Goal: Task Accomplishment & Management: Complete application form

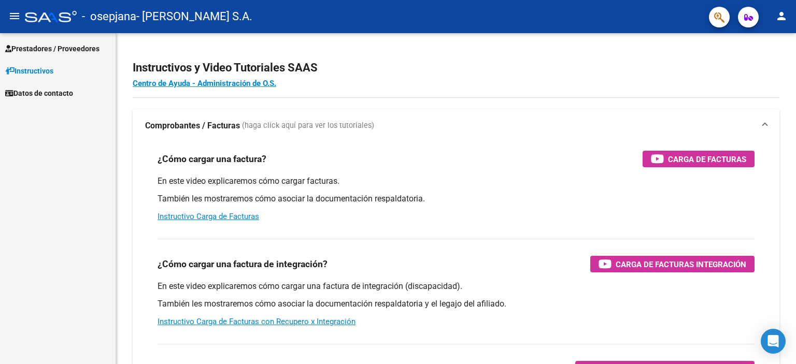
click at [113, 55] on link "Prestadores / Proveedores" at bounding box center [58, 48] width 116 height 22
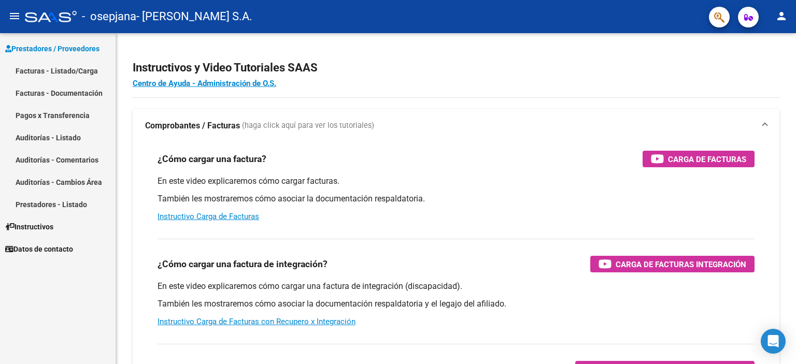
click at [74, 68] on link "Facturas - Listado/Carga" at bounding box center [58, 71] width 116 height 22
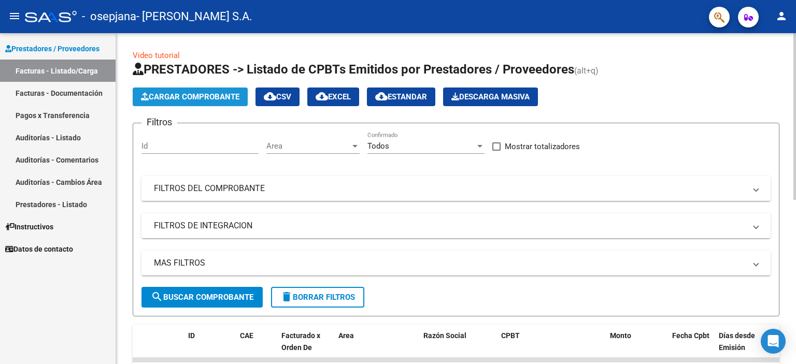
click at [165, 101] on button "Cargar Comprobante" at bounding box center [190, 97] width 115 height 19
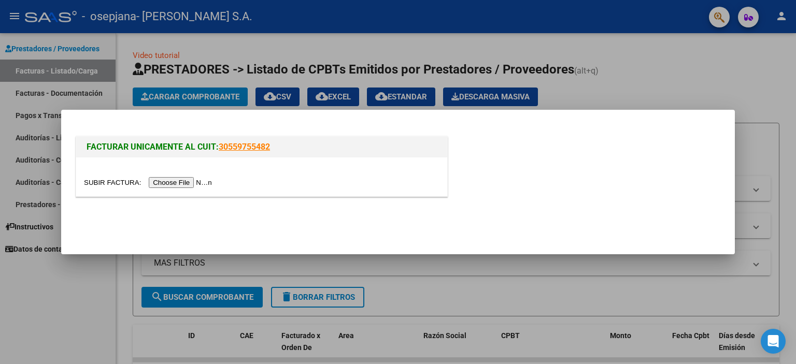
click at [212, 181] on input "file" at bounding box center [149, 182] width 131 height 11
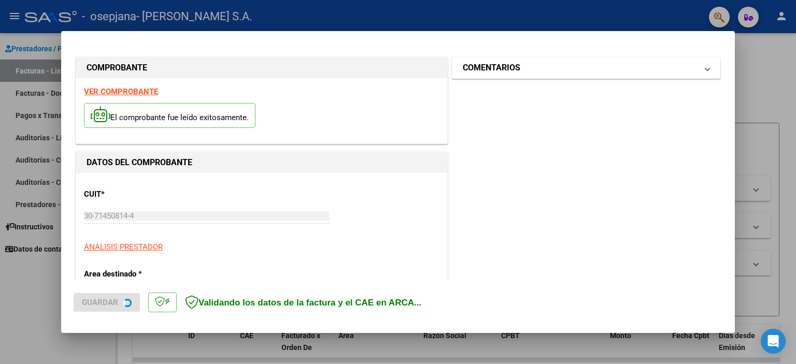
click at [529, 74] on mat-panel-title "COMENTARIOS" at bounding box center [580, 68] width 234 height 12
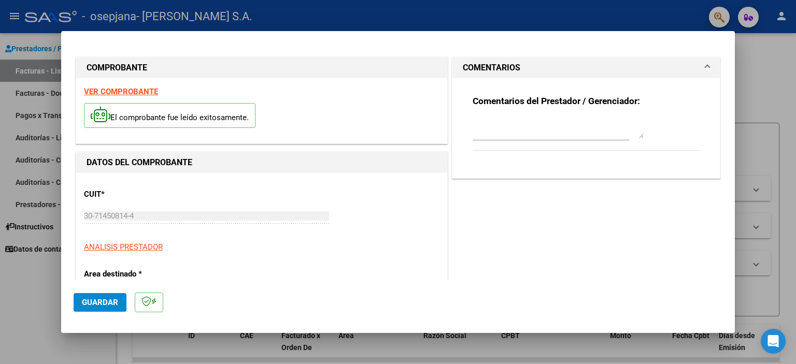
click at [496, 118] on textarea at bounding box center [557, 128] width 171 height 21
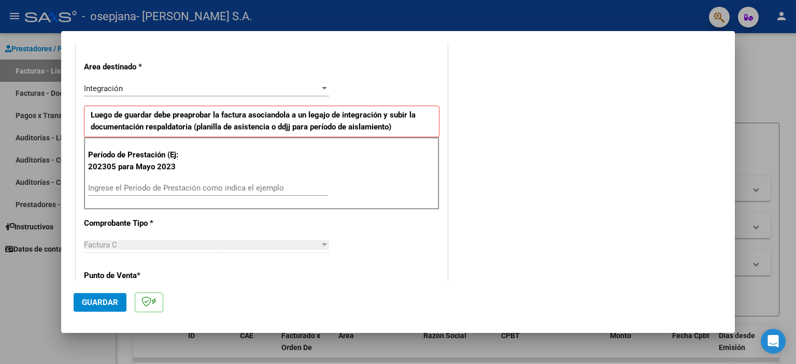
type textarea "[PERSON_NAME][DATE]"
click at [178, 190] on input "Ingrese el Período de Prestación como indica el ejemplo" at bounding box center [207, 187] width 239 height 9
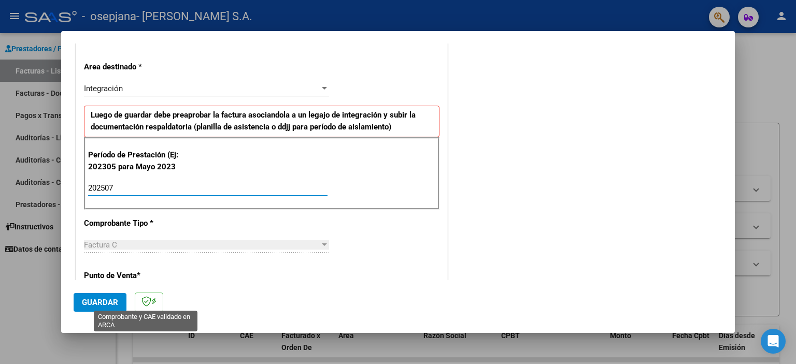
type input "202507"
click at [109, 304] on span "Guardar" at bounding box center [100, 302] width 36 height 9
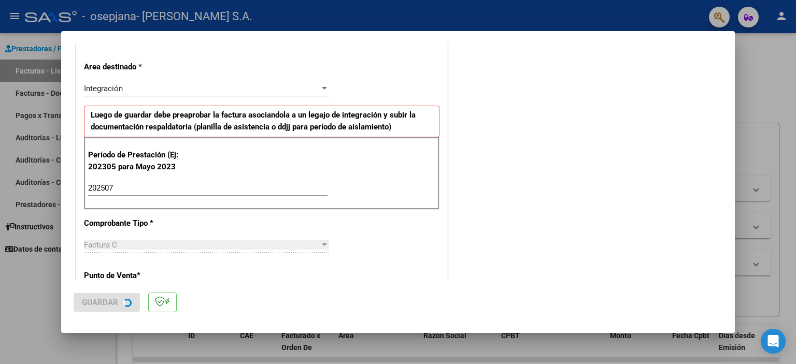
scroll to position [0, 0]
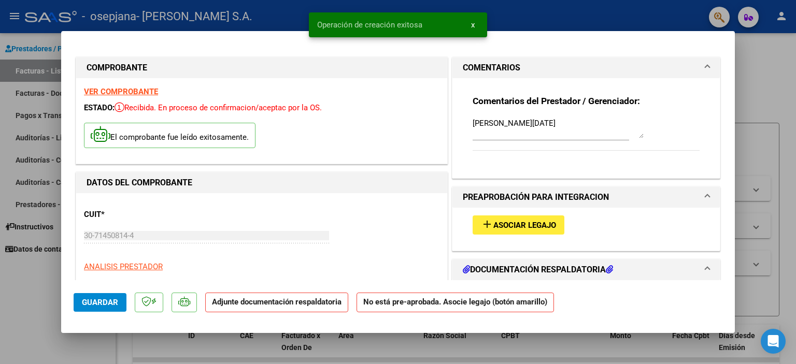
click at [514, 221] on span "Asociar Legajo" at bounding box center [524, 225] width 63 height 9
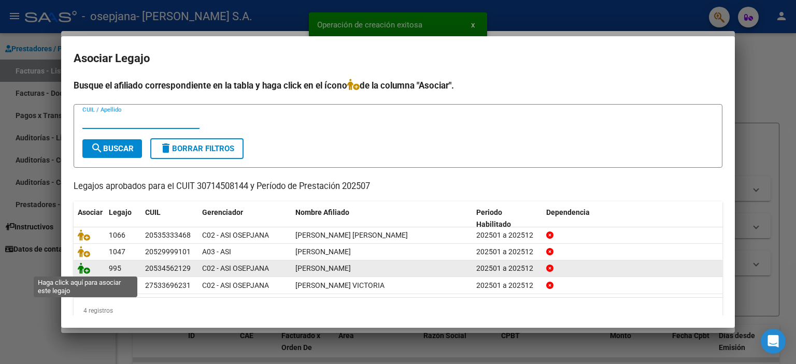
click at [83, 266] on icon at bounding box center [84, 268] width 12 height 11
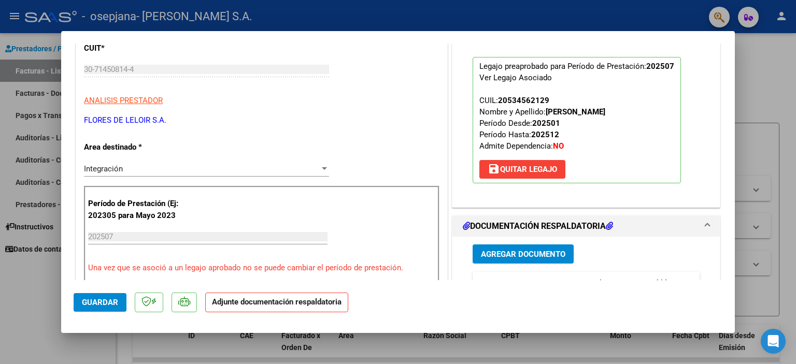
scroll to position [207, 0]
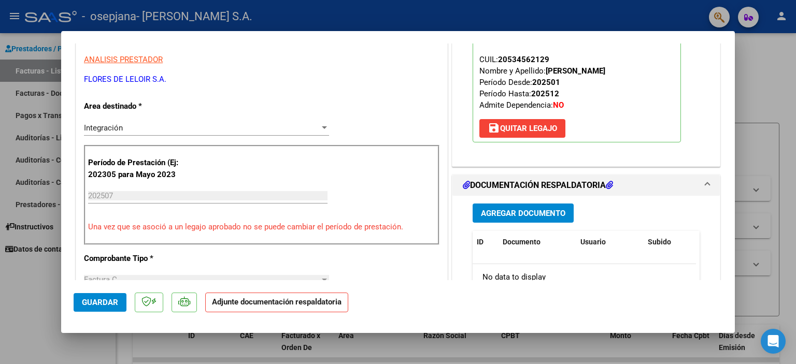
click at [483, 212] on span "Agregar Documento" at bounding box center [523, 213] width 84 height 9
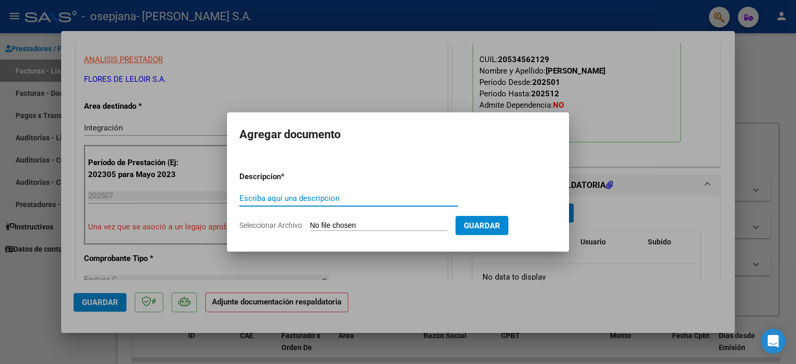
type input "P"
type input "ASISTENCIA"
click at [396, 228] on input "Seleccionar Archivo" at bounding box center [378, 226] width 137 height 10
type input "C:\fakepath\[PERSON_NAME] PLANILLA JULIO.pdf"
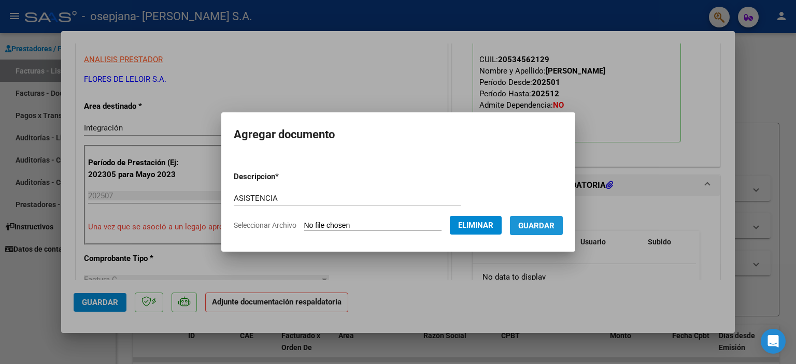
click at [549, 231] on button "Guardar" at bounding box center [536, 225] width 53 height 19
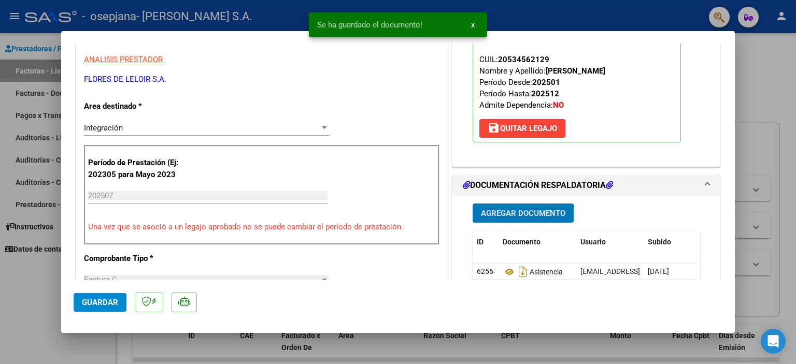
drag, startPoint x: 104, startPoint y: 300, endPoint x: 103, endPoint y: 293, distance: 6.8
click at [104, 299] on span "Guardar" at bounding box center [100, 302] width 36 height 9
drag, startPoint x: 42, startPoint y: 244, endPoint x: 91, endPoint y: 160, distance: 97.3
click at [42, 244] on div at bounding box center [398, 182] width 796 height 364
type input "$ 0,00"
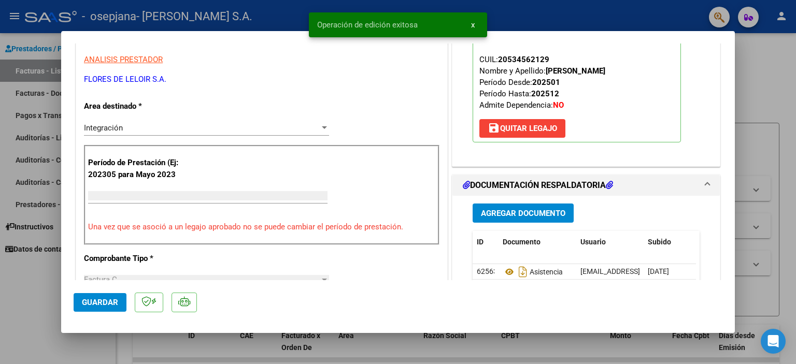
scroll to position [176, 0]
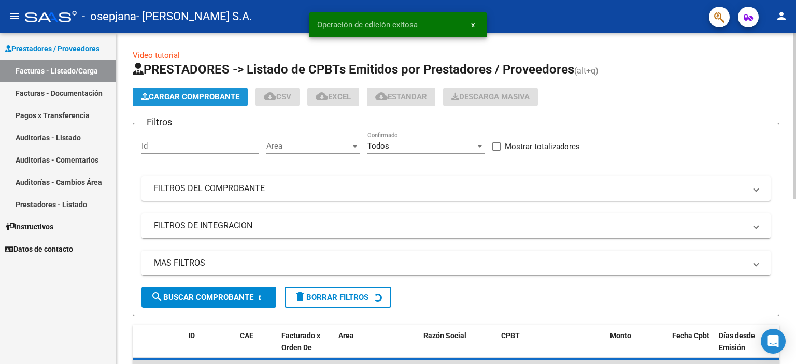
click at [189, 99] on span "Cargar Comprobante" at bounding box center [190, 96] width 98 height 9
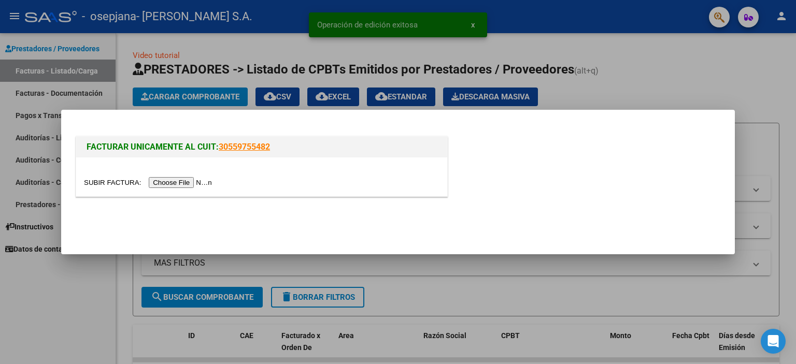
click at [209, 179] on input "file" at bounding box center [149, 182] width 131 height 11
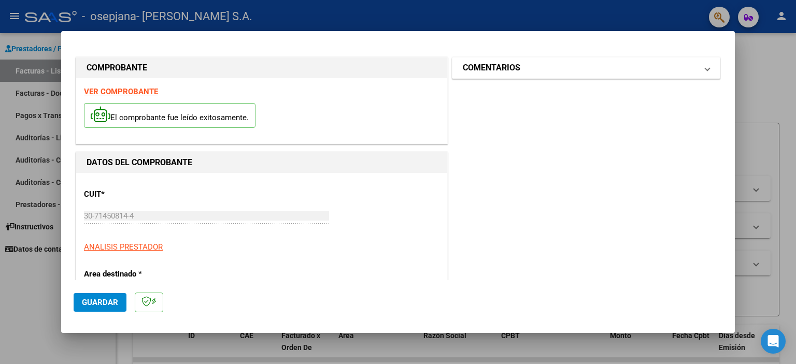
click at [545, 73] on mat-panel-title "COMENTARIOS" at bounding box center [580, 68] width 234 height 12
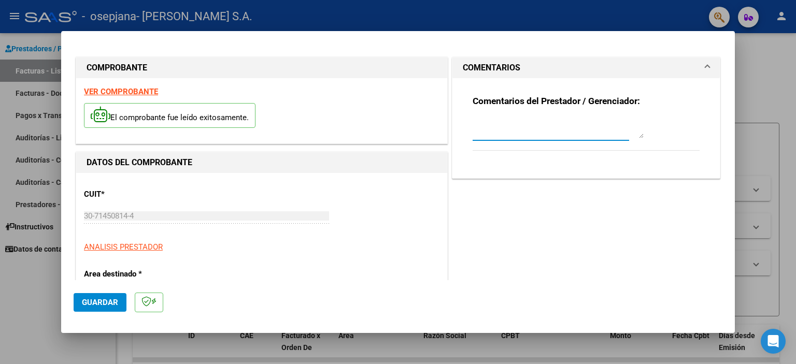
click at [492, 119] on textarea at bounding box center [557, 128] width 171 height 21
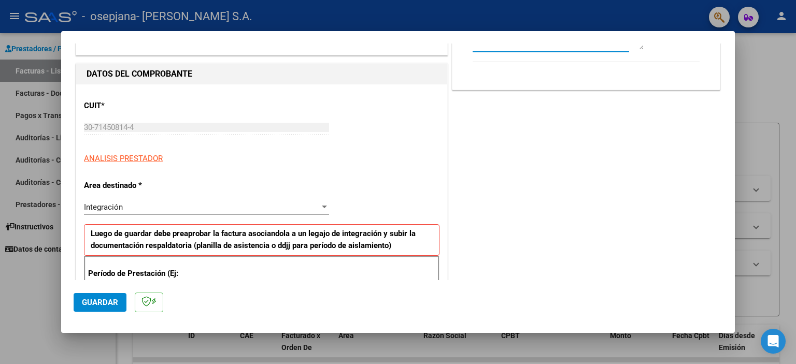
scroll to position [207, 0]
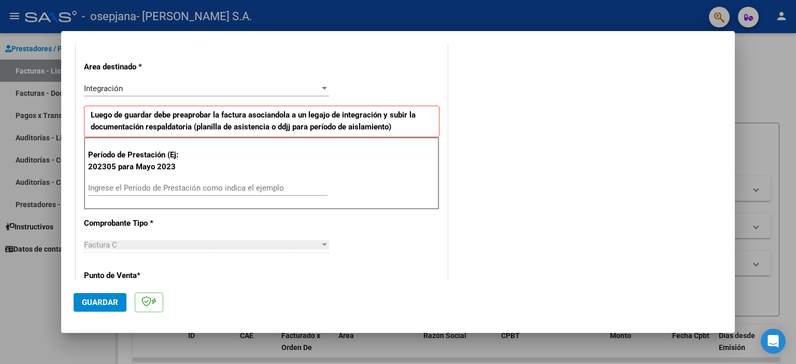
type textarea "[PERSON_NAME][DATE]"
click at [170, 183] on input "Ingrese el Período de Prestación como indica el ejemplo" at bounding box center [207, 187] width 239 height 9
type input "202507"
click at [89, 308] on button "Guardar" at bounding box center [100, 302] width 53 height 19
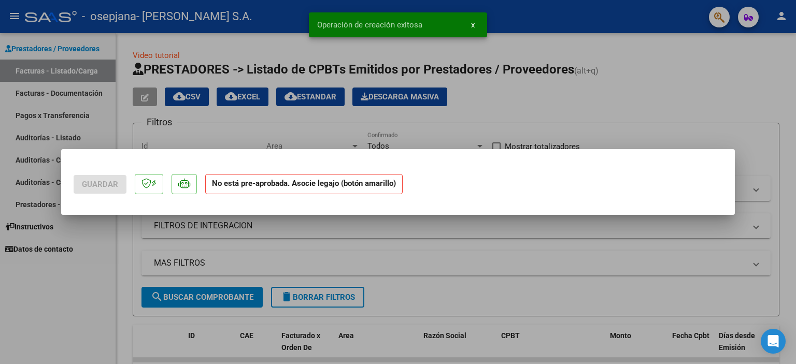
scroll to position [0, 0]
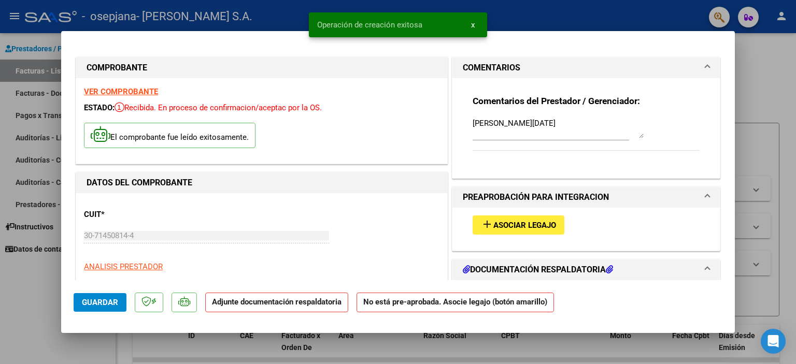
click at [346, 207] on div "CUIT * 30-71450814-4 Ingresar CUIT ANALISIS PRESTADOR [PERSON_NAME] S.A. ARCA P…" at bounding box center [261, 246] width 355 height 91
click at [508, 228] on span "Asociar Legajo" at bounding box center [524, 225] width 63 height 9
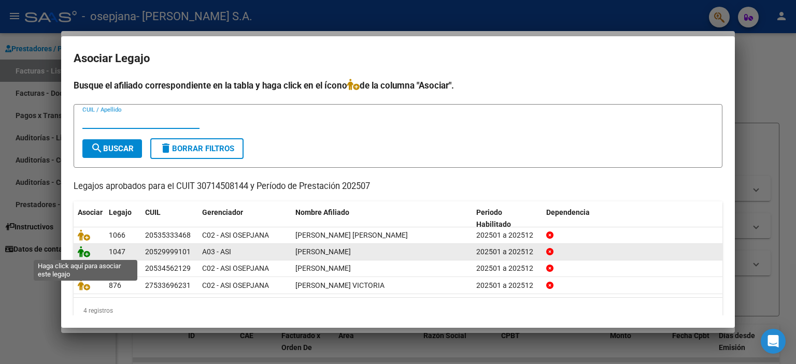
click at [83, 252] on icon at bounding box center [84, 251] width 12 height 11
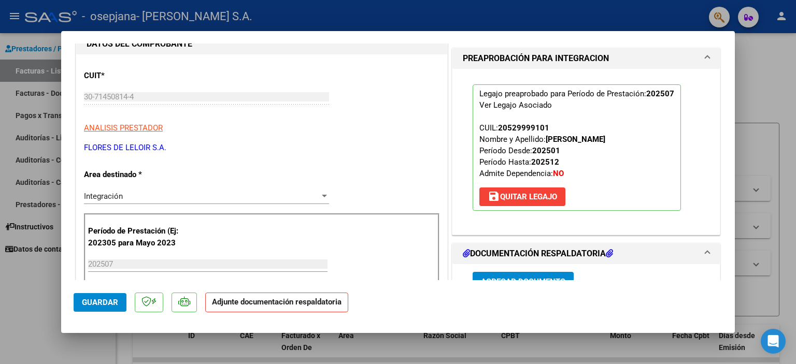
scroll to position [155, 0]
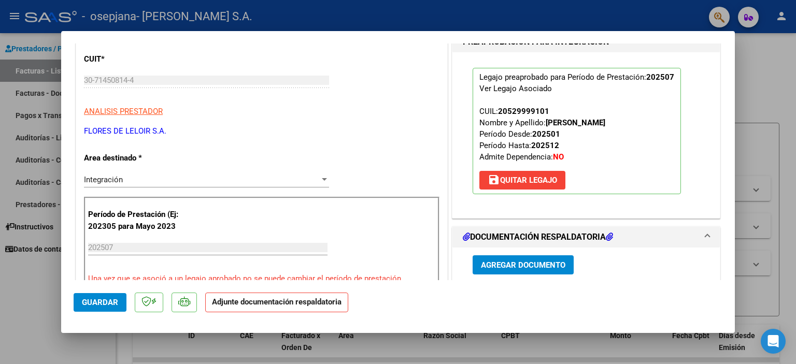
click at [500, 258] on button "Agregar Documento" at bounding box center [522, 264] width 101 height 19
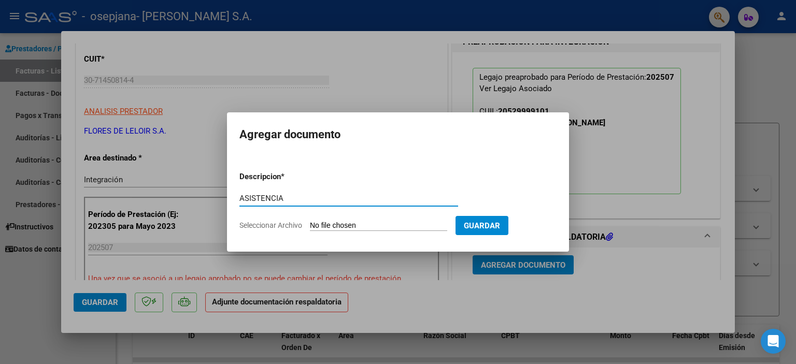
type input "ASISTENCIA"
click at [378, 221] on input "Seleccionar Archivo" at bounding box center [378, 226] width 137 height 10
type input "C:\fakepath\[PERSON_NAME] PLANILLA JULIO.pdf"
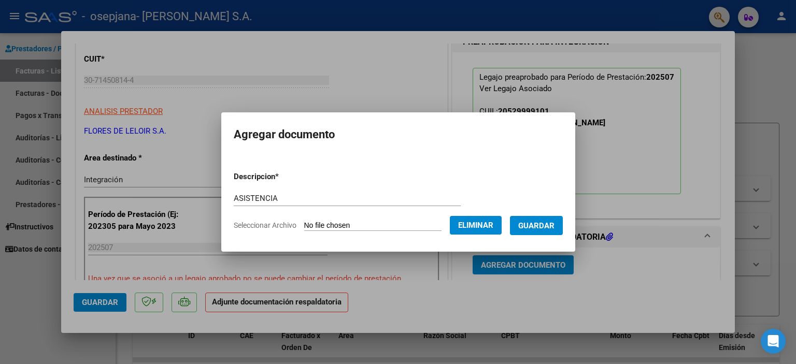
click at [533, 234] on button "Guardar" at bounding box center [536, 225] width 53 height 19
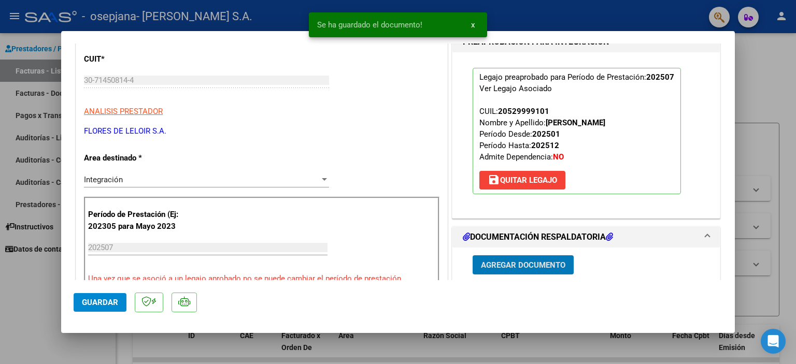
click at [112, 300] on span "Guardar" at bounding box center [100, 302] width 36 height 9
click at [21, 279] on div at bounding box center [398, 182] width 796 height 364
type input "$ 0,00"
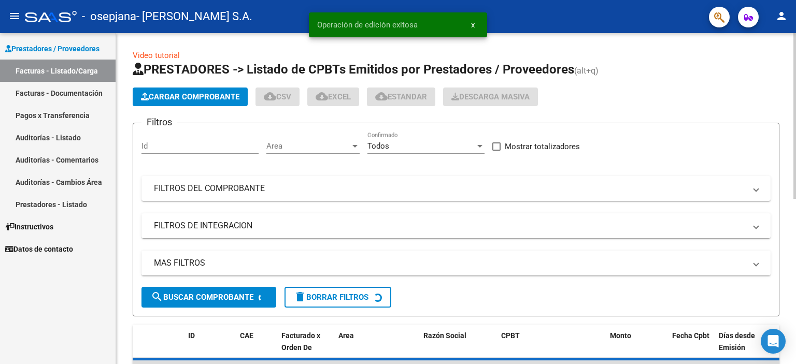
click at [155, 103] on button "Cargar Comprobante" at bounding box center [190, 97] width 115 height 19
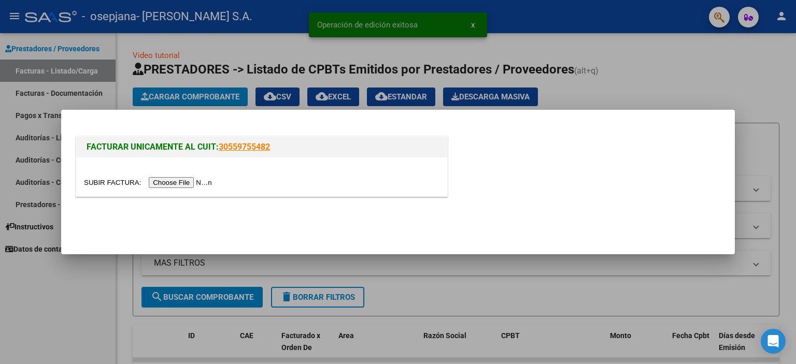
click at [169, 186] on input "file" at bounding box center [149, 182] width 131 height 11
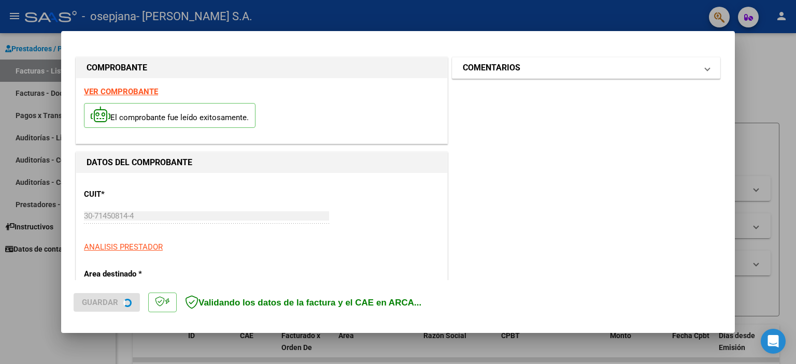
click at [477, 76] on mat-expansion-panel-header "COMENTARIOS" at bounding box center [585, 67] width 267 height 21
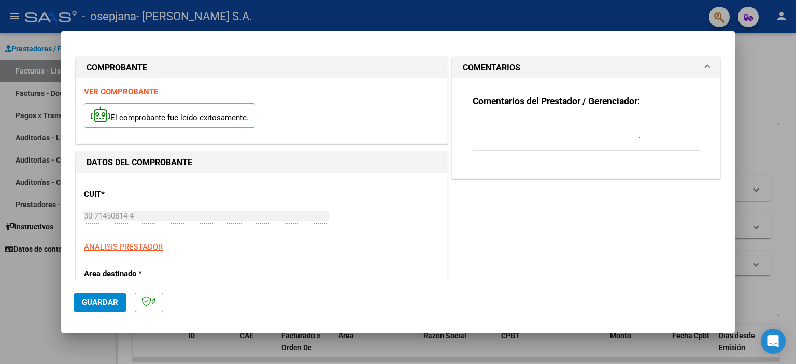
click at [474, 123] on textarea at bounding box center [557, 128] width 171 height 21
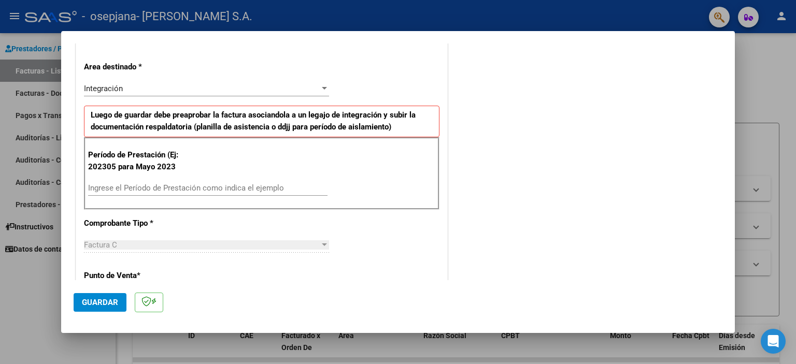
type textarea "[PERSON_NAME] [DATE]"
click at [108, 304] on span "Guardar" at bounding box center [100, 302] width 36 height 9
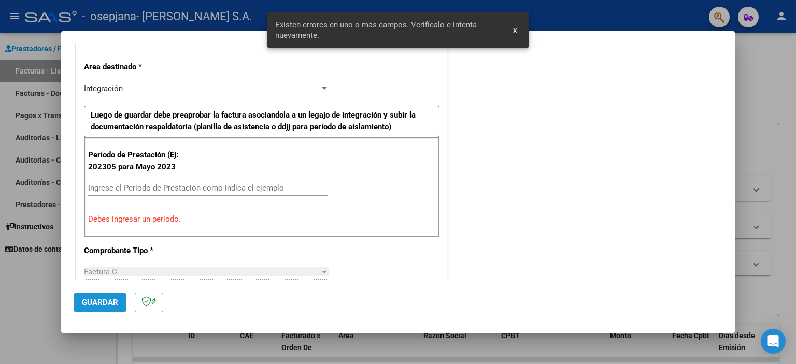
scroll to position [222, 0]
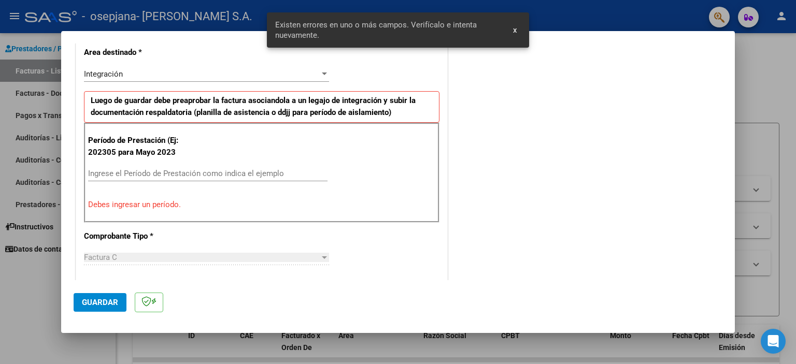
click at [162, 161] on div "Período de Prestación (Ej: 202305 para [DATE] Ingrese el Período de Prestación …" at bounding box center [261, 172] width 355 height 99
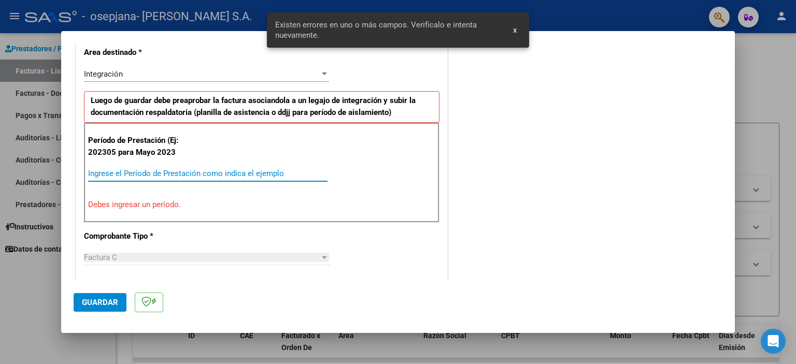
click at [169, 169] on input "Ingrese el Período de Prestación como indica el ejemplo" at bounding box center [207, 173] width 239 height 9
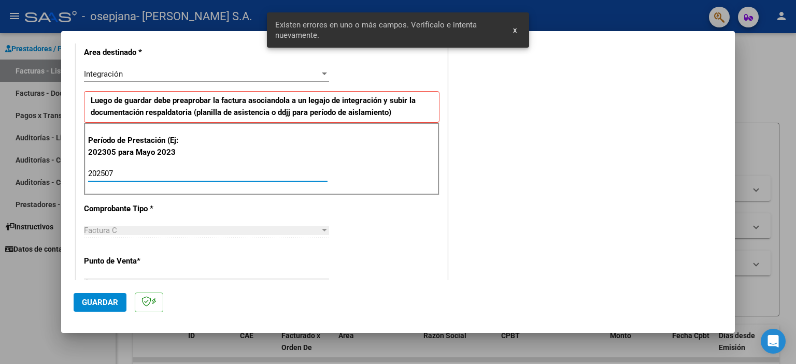
type input "202507"
click at [87, 298] on span "Guardar" at bounding box center [100, 302] width 36 height 9
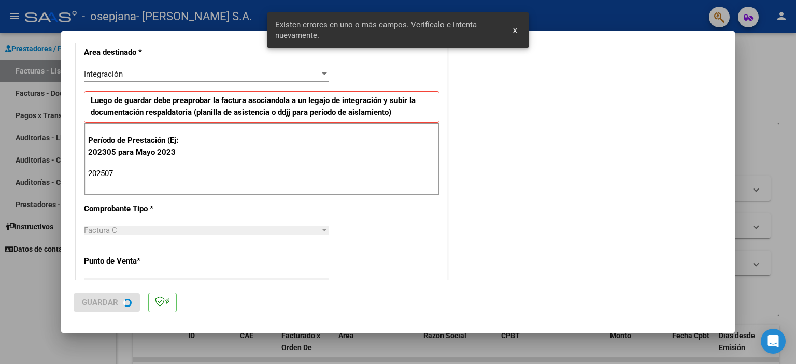
scroll to position [0, 0]
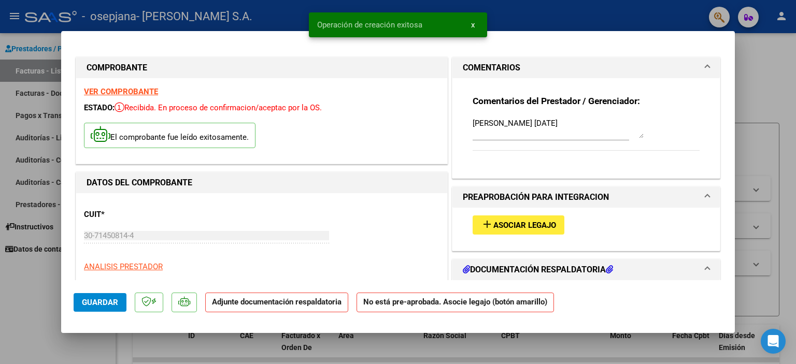
click at [501, 222] on span "Asociar Legajo" at bounding box center [524, 225] width 63 height 9
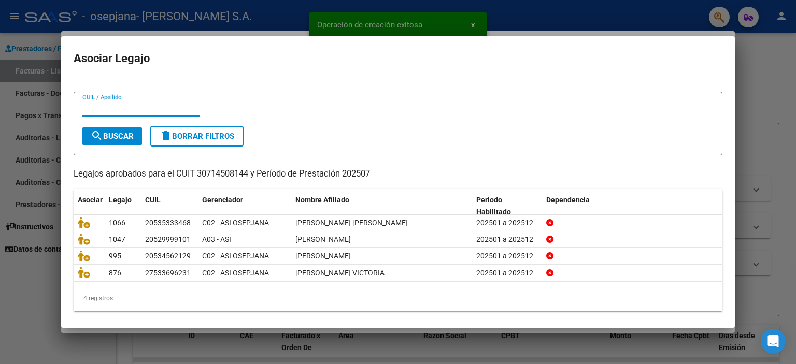
scroll to position [16, 0]
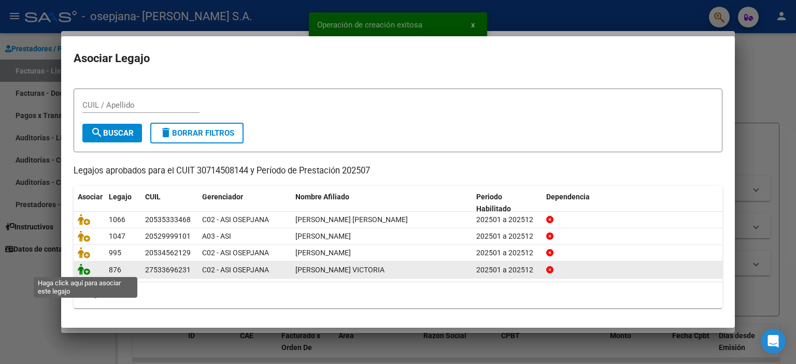
click at [79, 269] on icon at bounding box center [84, 269] width 12 height 11
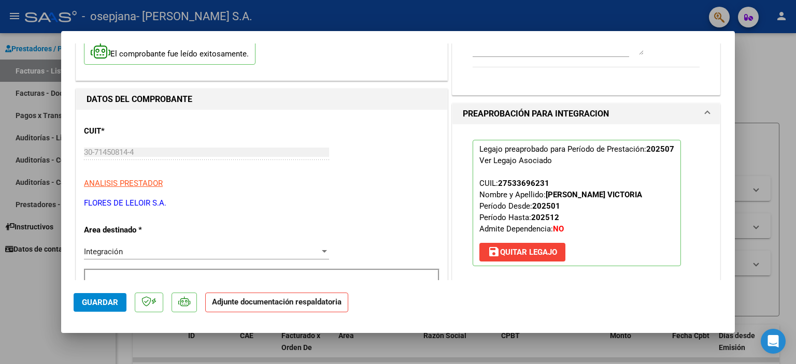
scroll to position [155, 0]
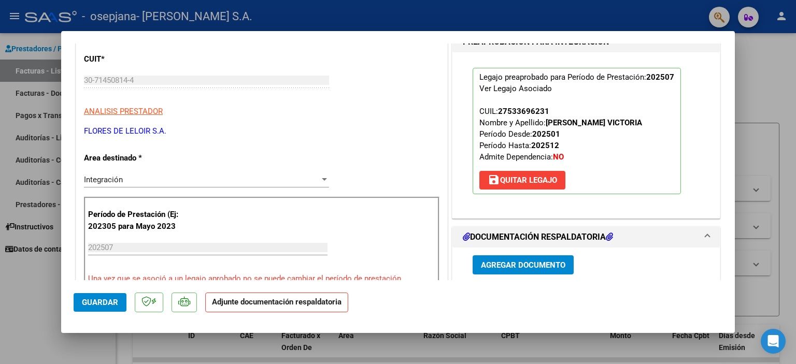
click at [509, 257] on button "Agregar Documento" at bounding box center [522, 264] width 101 height 19
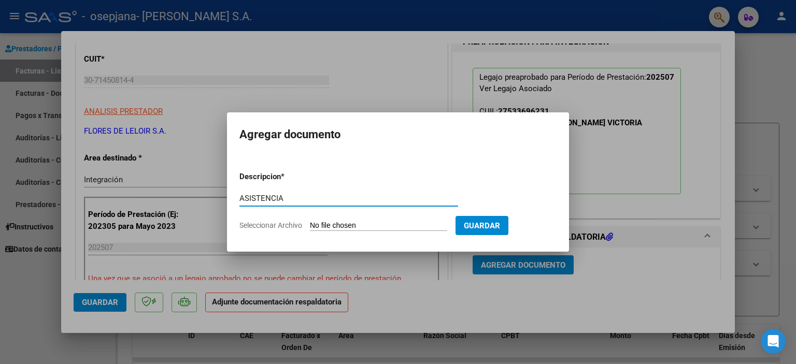
type input "ASISTENCIA"
click at [382, 220] on form "Descripcion * ASISTENCIA Escriba aquí una descripcion Seleccionar Archivo Guard…" at bounding box center [397, 201] width 317 height 76
click at [382, 224] on input "Seleccionar Archivo" at bounding box center [378, 226] width 137 height 10
type input "C:\fakepath\[PERSON_NAME] PLANILLA JULIO.pdf"
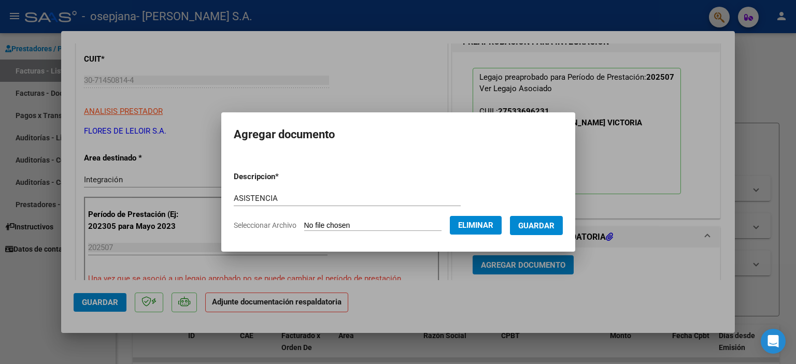
click at [550, 229] on span "Guardar" at bounding box center [536, 225] width 36 height 9
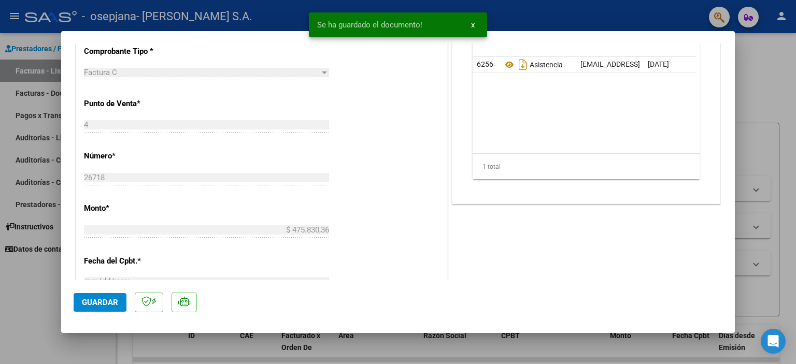
scroll to position [570, 0]
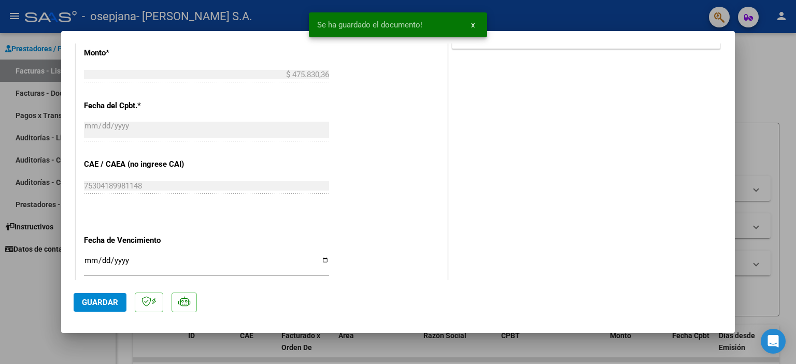
click at [103, 294] on button "Guardar" at bounding box center [100, 302] width 53 height 19
click at [17, 179] on div at bounding box center [398, 182] width 796 height 364
type input "$ 0,00"
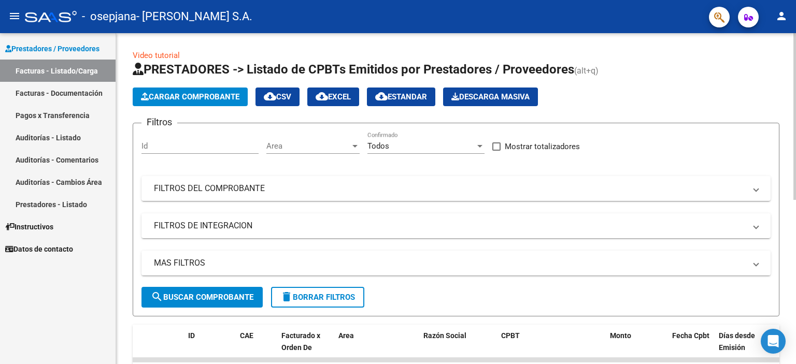
click at [451, 50] on div "Video tutorial PRESTADORES -> Listado de CPBTs Emitidos por Prestadores / Prove…" at bounding box center [456, 350] width 646 height 601
click at [232, 97] on span "Cargar Comprobante" at bounding box center [190, 96] width 98 height 9
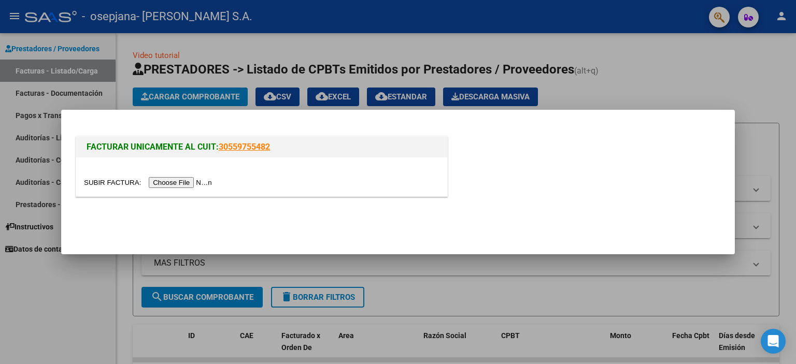
click at [212, 84] on div at bounding box center [398, 182] width 796 height 364
